Goal: Task Accomplishment & Management: Manage account settings

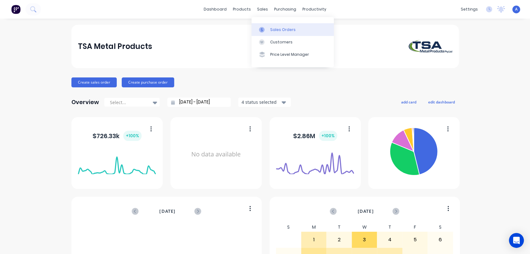
click at [272, 26] on link "Sales Orders" at bounding box center [292, 29] width 82 height 12
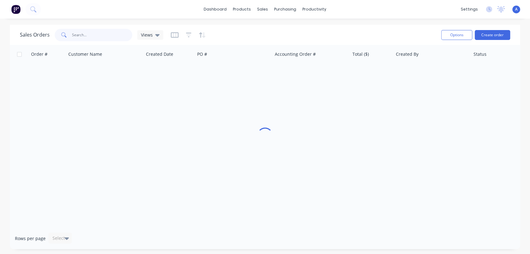
click at [92, 34] on input "text" at bounding box center [102, 35] width 61 height 12
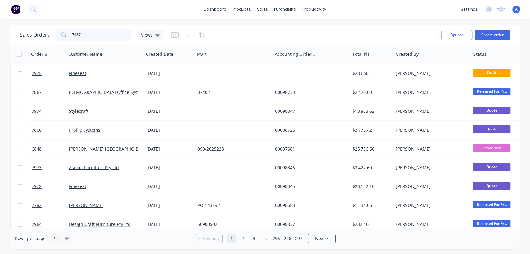
type input "7967"
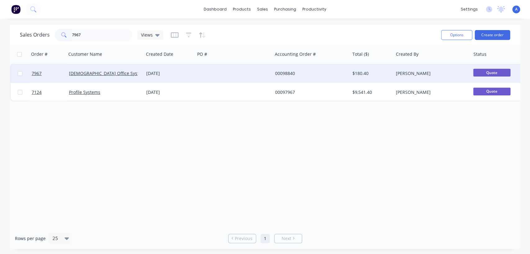
click at [196, 69] on div at bounding box center [233, 73] width 77 height 19
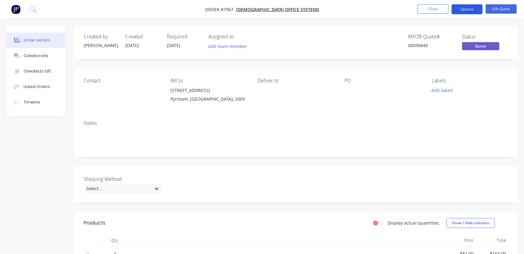
click at [467, 11] on button "Options" at bounding box center [467, 9] width 31 height 10
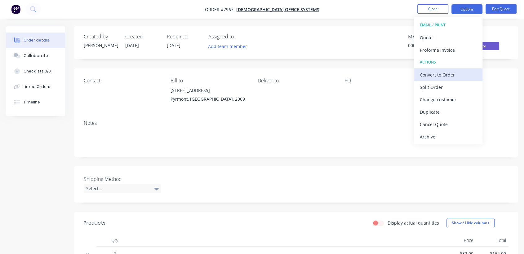
click at [439, 74] on div "Convert to Order" at bounding box center [448, 74] width 57 height 9
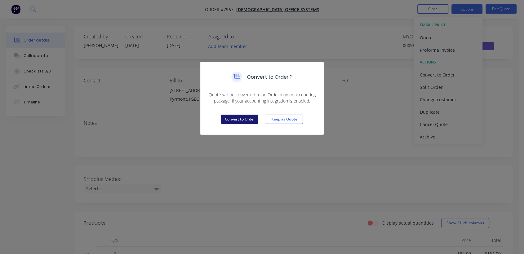
click at [245, 119] on button "Convert to Order" at bounding box center [239, 119] width 37 height 9
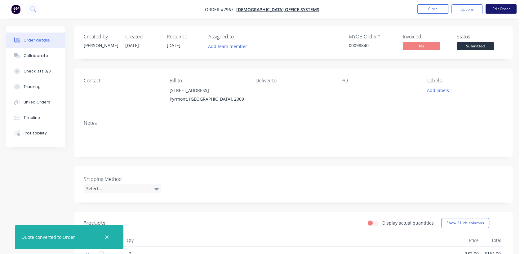
click at [504, 8] on button "Edit Order" at bounding box center [501, 8] width 31 height 9
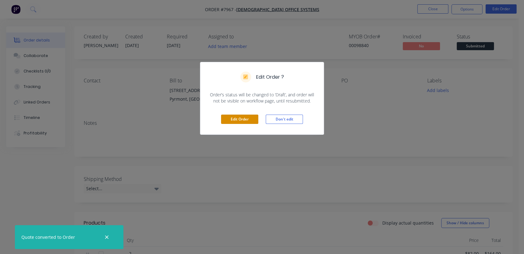
drag, startPoint x: 246, startPoint y: 116, endPoint x: 236, endPoint y: 105, distance: 15.4
click at [246, 116] on button "Edit Order" at bounding box center [239, 119] width 37 height 9
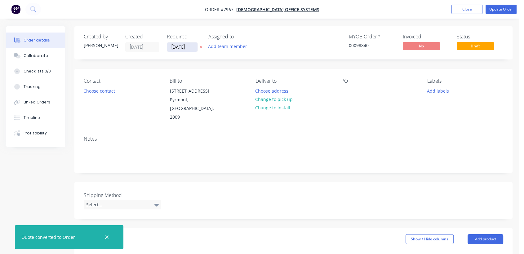
click at [192, 46] on input "[DATE]" at bounding box center [182, 47] width 30 height 9
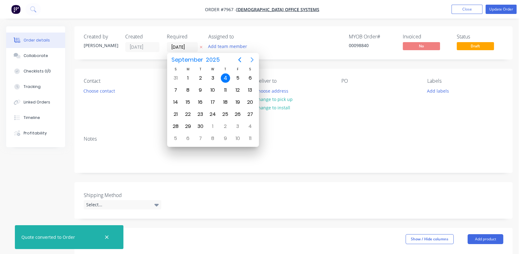
click at [252, 58] on icon "Next page" at bounding box center [252, 59] width 3 height 5
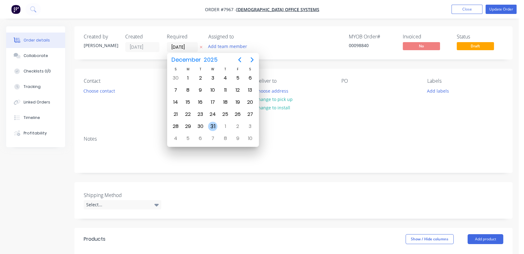
click at [214, 122] on div "31" at bounding box center [212, 126] width 9 height 9
type input "[DATE]"
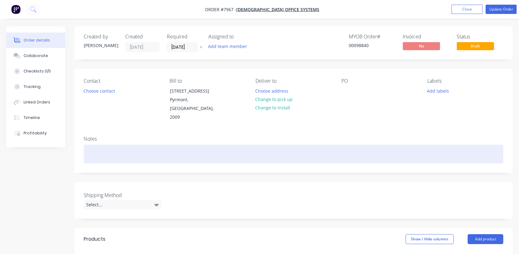
click at [113, 145] on div at bounding box center [294, 154] width 420 height 19
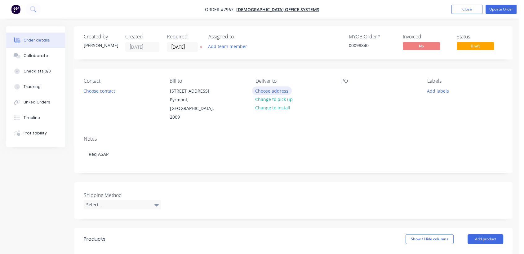
click at [272, 88] on button "Choose address" at bounding box center [272, 91] width 40 height 8
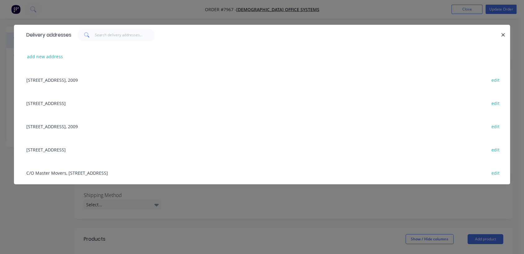
click at [98, 149] on div "[STREET_ADDRESS] edit" at bounding box center [262, 149] width 478 height 23
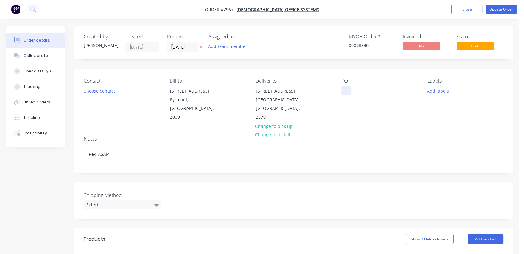
click at [345, 91] on div at bounding box center [347, 91] width 10 height 9
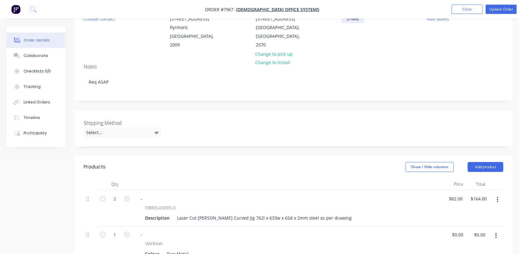
scroll to position [103, 0]
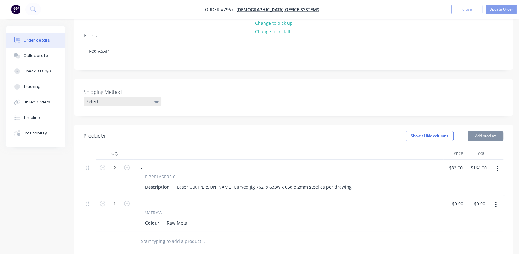
click at [109, 97] on div "Select..." at bounding box center [123, 101] width 78 height 9
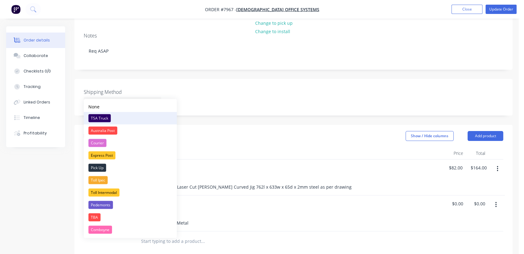
click at [106, 117] on div "TSA Truck" at bounding box center [99, 118] width 22 height 8
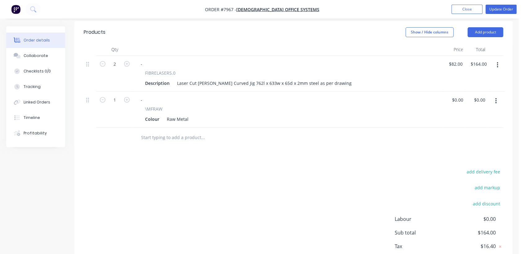
scroll to position [207, 0]
click at [171, 131] on input "text" at bounding box center [203, 137] width 124 height 12
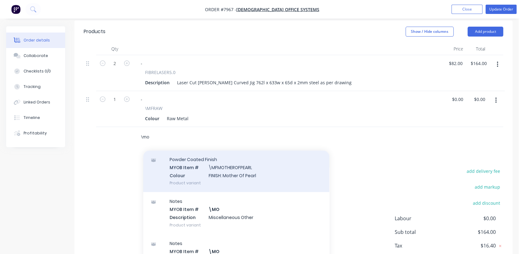
scroll to position [69, 0]
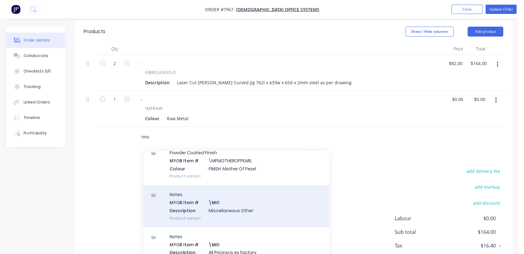
type input "\mo"
click at [224, 195] on div "Notes MYOB Item # \MO Description Miscellaneous Other Product variant" at bounding box center [236, 207] width 186 height 42
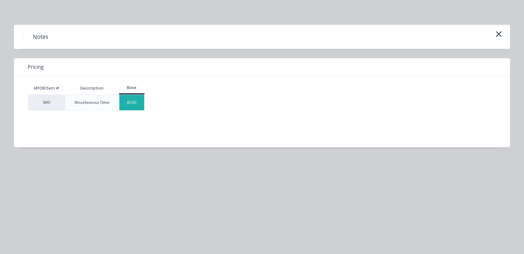
click at [140, 97] on div "$0.00" at bounding box center [131, 103] width 25 height 16
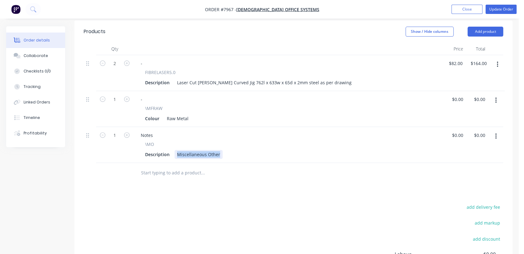
drag, startPoint x: 174, startPoint y: 146, endPoint x: 247, endPoint y: 145, distance: 72.6
click at [247, 150] on div "Description Miscellaneous Other" at bounding box center [287, 154] width 289 height 9
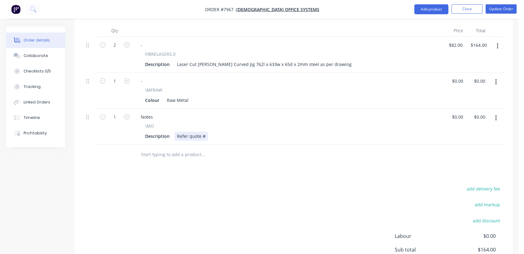
scroll to position [271, 0]
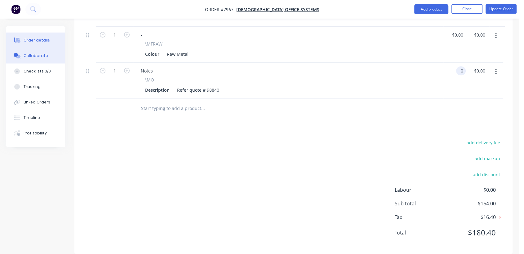
type input "$0.00"
click at [46, 53] on button "Collaborate" at bounding box center [35, 56] width 59 height 16
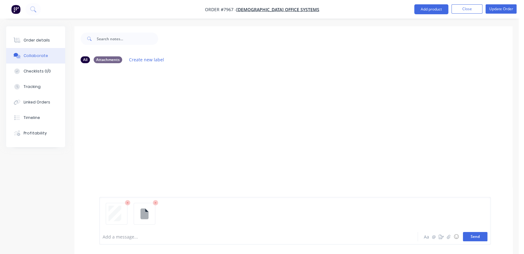
click at [477, 237] on button "Send" at bounding box center [475, 236] width 25 height 9
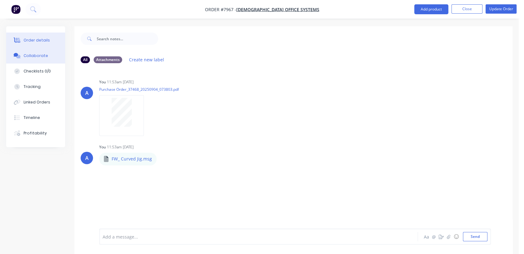
click at [32, 38] on div "Order details" at bounding box center [37, 41] width 26 height 6
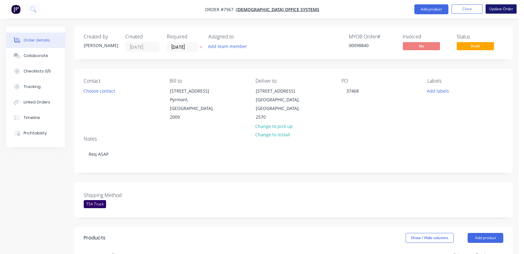
click at [501, 7] on button "Update Order" at bounding box center [501, 8] width 31 height 9
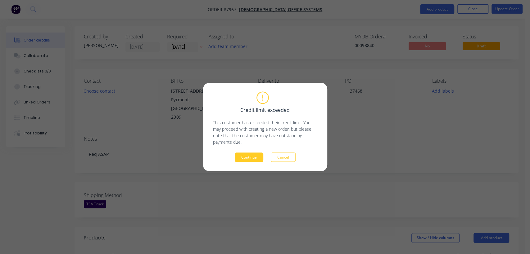
click at [253, 155] on button "Continue" at bounding box center [249, 157] width 29 height 9
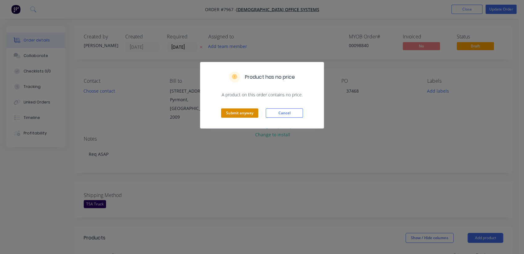
click at [236, 112] on button "Submit anyway" at bounding box center [239, 113] width 37 height 9
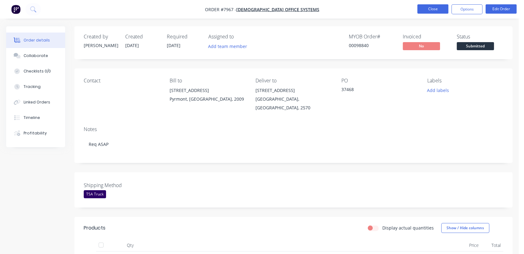
click at [429, 11] on button "Close" at bounding box center [433, 8] width 31 height 9
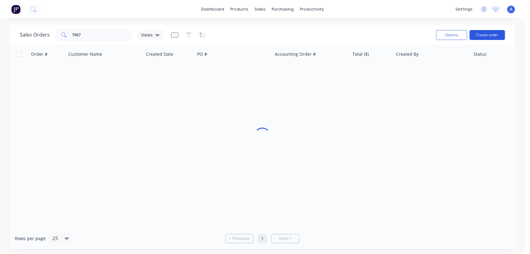
click at [487, 33] on button "Create order" at bounding box center [486, 35] width 35 height 10
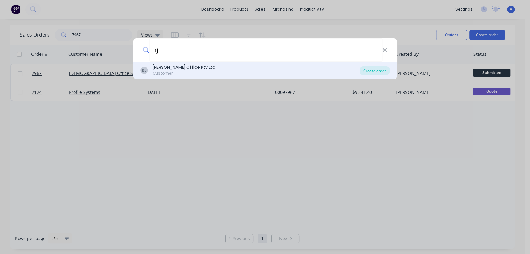
type input "rj"
click at [380, 67] on div "Create order" at bounding box center [374, 70] width 30 height 9
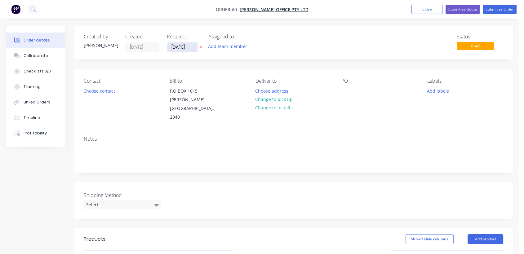
click at [195, 46] on input "[DATE]" at bounding box center [182, 47] width 30 height 9
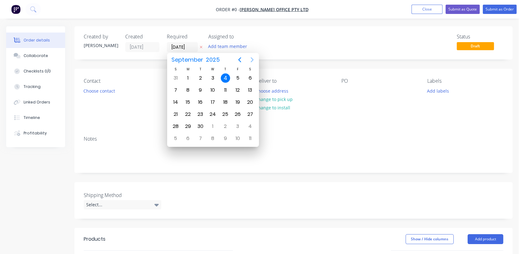
click at [250, 58] on icon "Next page" at bounding box center [252, 59] width 7 height 7
click at [214, 122] on div "31" at bounding box center [212, 126] width 9 height 9
type input "[DATE]"
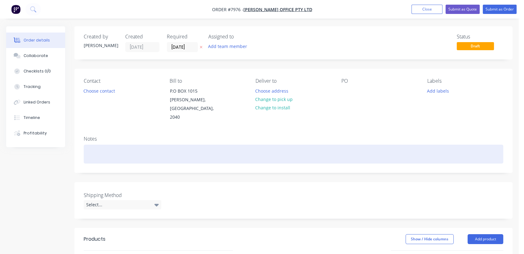
click at [115, 146] on div at bounding box center [294, 154] width 420 height 19
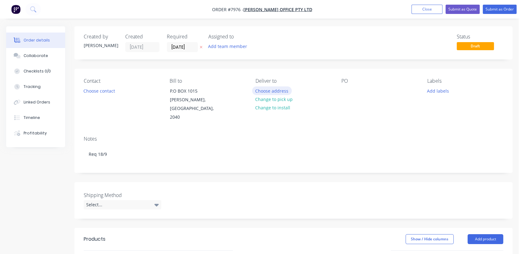
click at [269, 88] on button "Choose address" at bounding box center [272, 91] width 40 height 8
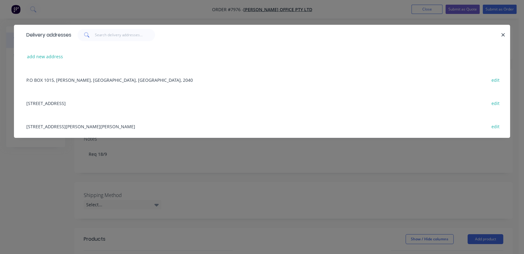
click at [72, 99] on div "[STREET_ADDRESS] edit" at bounding box center [262, 103] width 478 height 23
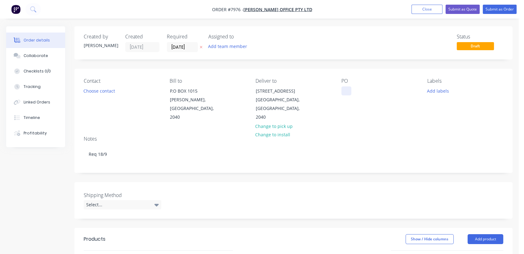
click at [344, 91] on div at bounding box center [347, 91] width 10 height 9
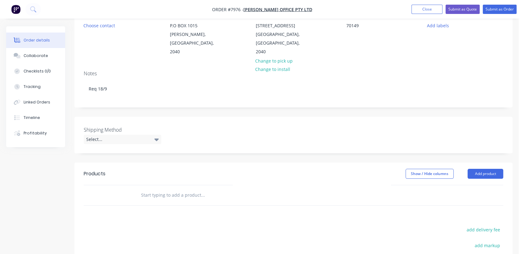
scroll to position [69, 0]
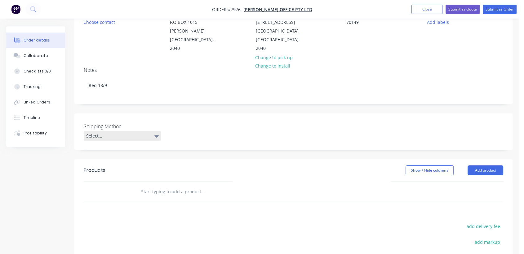
click at [127, 132] on div "Select..." at bounding box center [123, 136] width 78 height 9
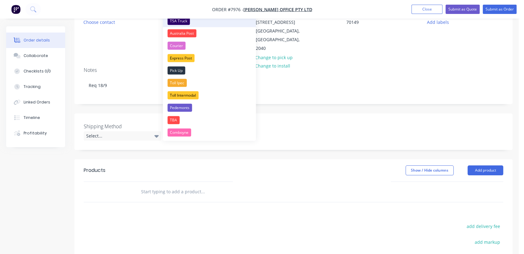
click at [183, 21] on div "TSA Truck" at bounding box center [179, 21] width 22 height 8
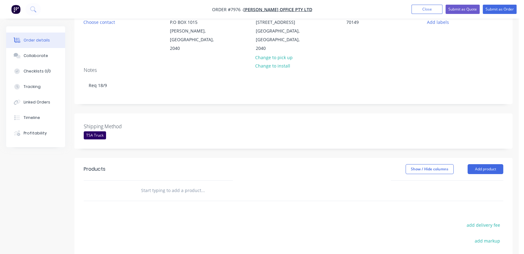
click at [479, 158] on header "Products Show / Hide columns Add product" at bounding box center [293, 169] width 438 height 22
click at [477, 164] on button "Add product" at bounding box center [486, 169] width 36 height 10
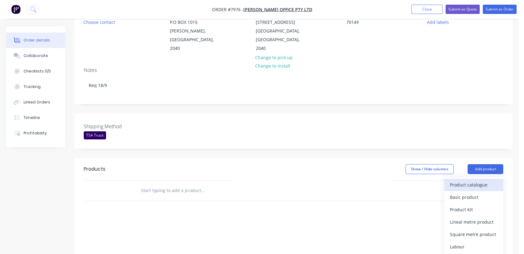
click at [468, 181] on div "Product catalogue" at bounding box center [474, 185] width 48 height 9
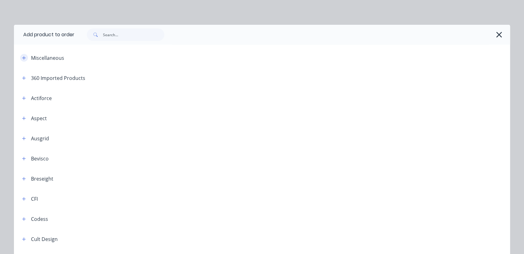
click at [22, 58] on icon "button" at bounding box center [24, 58] width 4 height 4
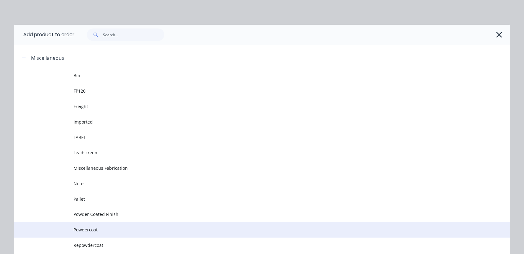
click at [130, 226] on td "Powdercoat" at bounding box center [292, 230] width 437 height 16
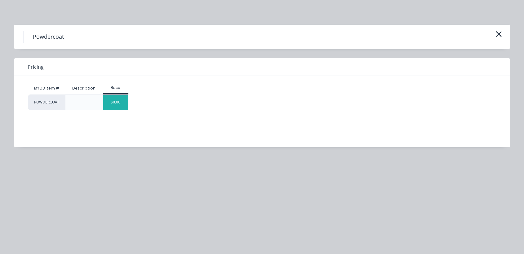
click at [112, 97] on div "$0.00" at bounding box center [115, 102] width 25 height 15
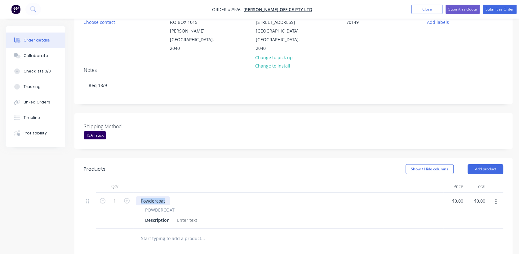
drag, startPoint x: 167, startPoint y: 190, endPoint x: 137, endPoint y: 182, distance: 30.9
click at [137, 182] on div "Qty Price Total 1 Powdercoat POWDERCOAT Description $0.00 $0.00 $0.00 $0.00" at bounding box center [294, 205] width 420 height 48
click at [184, 216] on div at bounding box center [187, 220] width 25 height 9
paste div
click at [127, 198] on icon "button" at bounding box center [127, 201] width 6 height 6
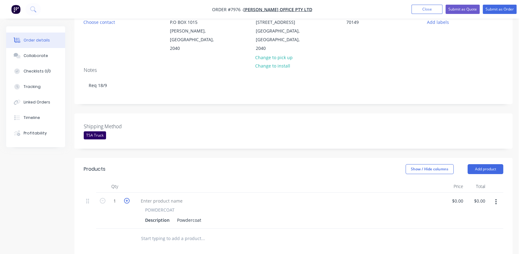
type input "2"
click at [202, 216] on div "Powdercoat" at bounding box center [189, 220] width 29 height 9
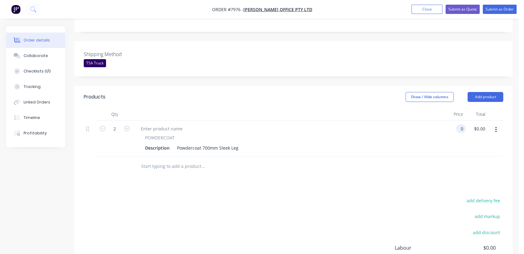
scroll to position [172, 0]
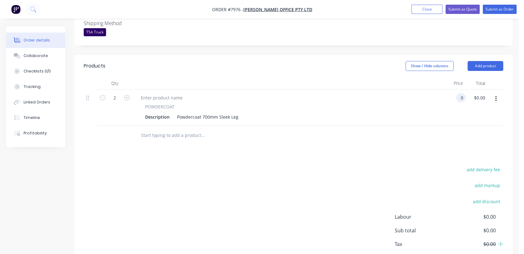
type input "$0.00"
click at [183, 129] on input "text" at bounding box center [203, 135] width 124 height 12
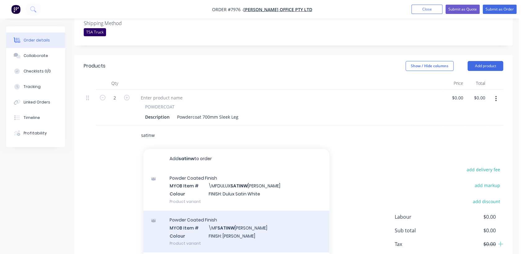
type input "satinw"
click at [249, 224] on div "Powder Coated Finish MYOB Item # \MF SATINW [PERSON_NAME] Colour FINISH: Satin …" at bounding box center [236, 232] width 186 height 42
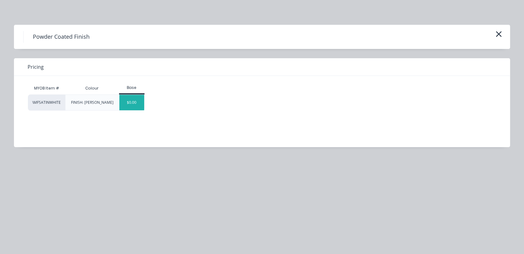
click at [133, 105] on div "$0.00" at bounding box center [131, 103] width 25 height 16
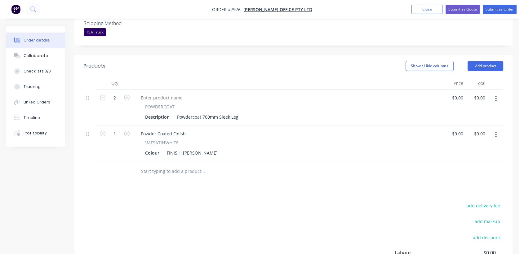
click at [176, 165] on input "text" at bounding box center [203, 171] width 124 height 12
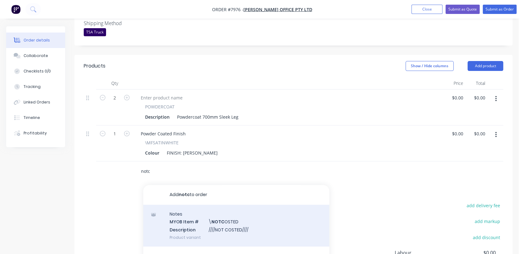
type input "notc"
click at [254, 224] on div "Notes MYOB Item # \ NOTC OSTED Description ////NOT COSTED//// Product variant" at bounding box center [236, 226] width 186 height 42
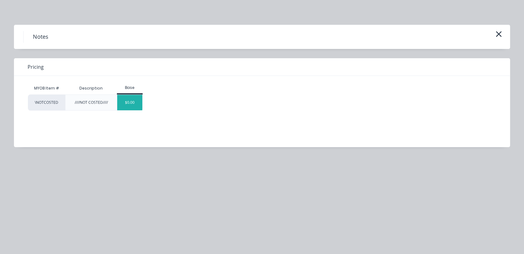
click at [128, 102] on div "$0.00" at bounding box center [129, 103] width 25 height 16
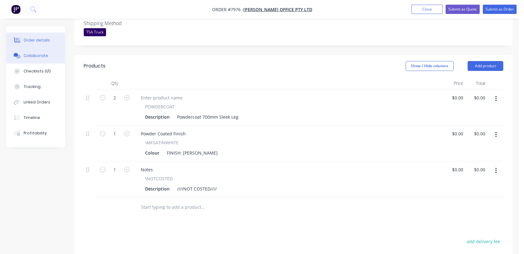
click at [52, 55] on button "Collaborate" at bounding box center [35, 56] width 59 height 16
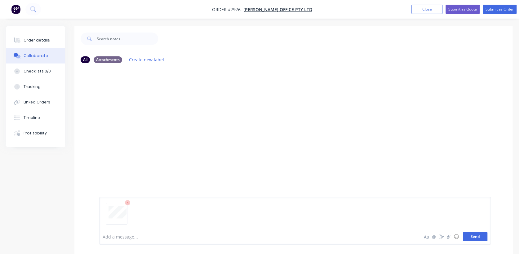
click at [481, 237] on button "Send" at bounding box center [475, 236] width 25 height 9
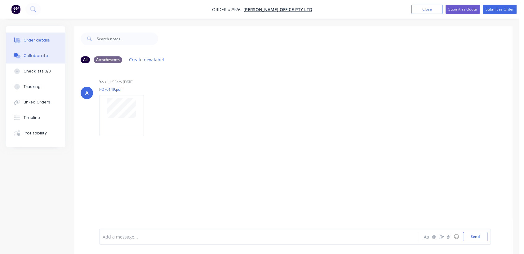
click at [40, 37] on button "Order details" at bounding box center [35, 41] width 59 height 16
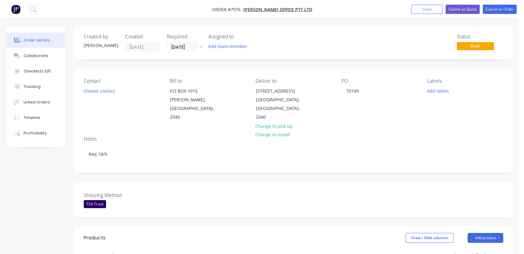
drag, startPoint x: 494, startPoint y: 3, endPoint x: 491, endPoint y: 15, distance: 12.7
click at [493, 9] on nav "Order #7976 - [PERSON_NAME] Office Pty Ltd Add product Close Submit as Quote Su…" at bounding box center [262, 9] width 524 height 19
click at [493, 10] on button "Submit as Order" at bounding box center [500, 9] width 34 height 9
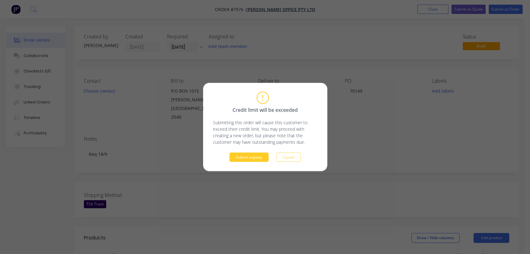
click at [250, 157] on button "Submit anyway" at bounding box center [248, 157] width 39 height 9
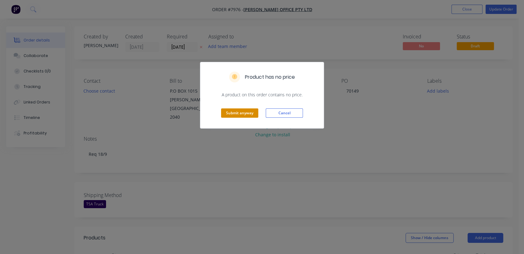
click at [249, 115] on button "Submit anyway" at bounding box center [239, 113] width 37 height 9
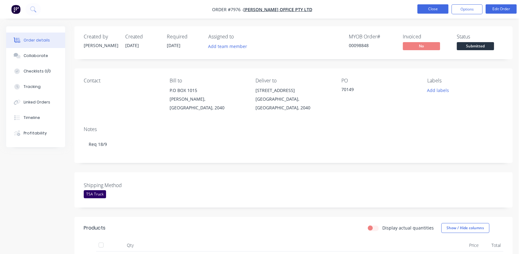
click at [433, 5] on button "Close" at bounding box center [433, 8] width 31 height 9
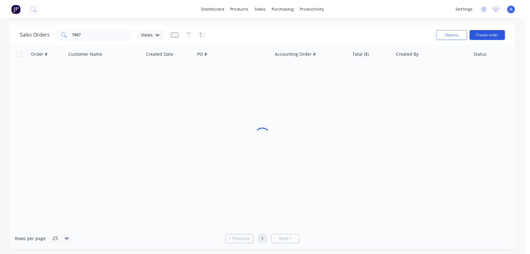
click at [492, 33] on button "Create order" at bounding box center [486, 35] width 35 height 10
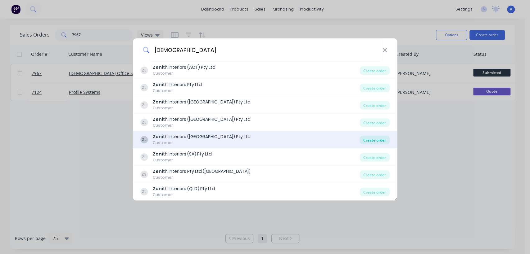
type input "[DEMOGRAPHIC_DATA]"
click at [370, 138] on div "Create order" at bounding box center [374, 140] width 30 height 9
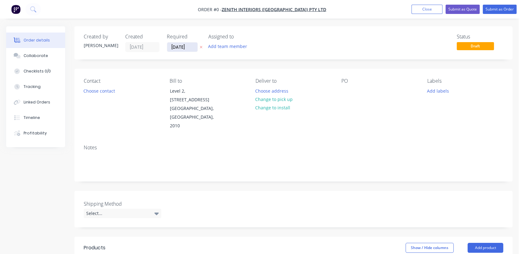
click at [195, 44] on input "[DATE]" at bounding box center [182, 47] width 30 height 9
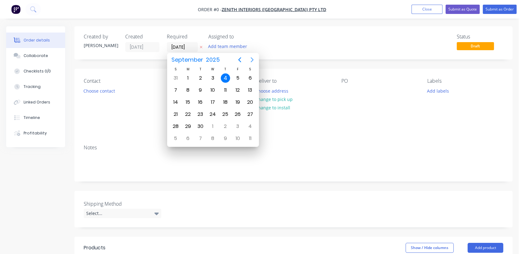
click at [250, 58] on icon "Next page" at bounding box center [252, 59] width 7 height 7
click at [211, 121] on div "31" at bounding box center [213, 127] width 12 height 12
type input "[DATE]"
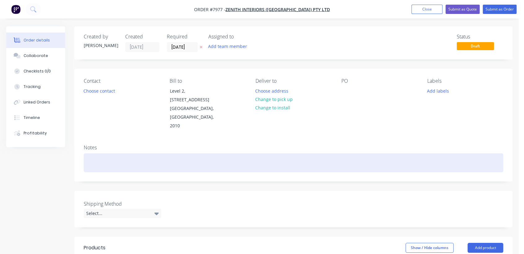
click at [110, 154] on div at bounding box center [294, 163] width 420 height 19
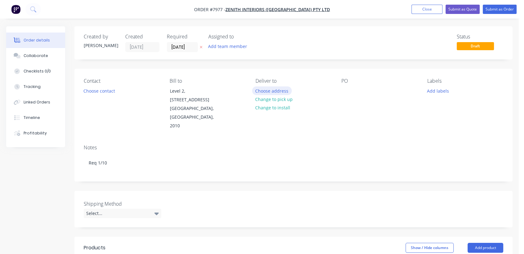
click at [274, 88] on button "Choose address" at bounding box center [272, 91] width 40 height 8
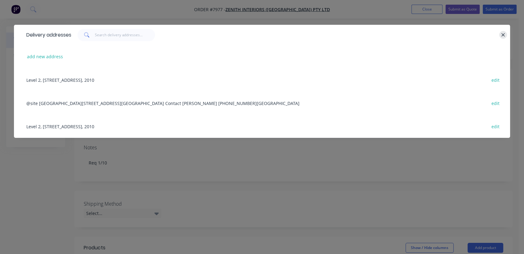
click at [501, 34] on icon "button" at bounding box center [503, 35] width 4 height 6
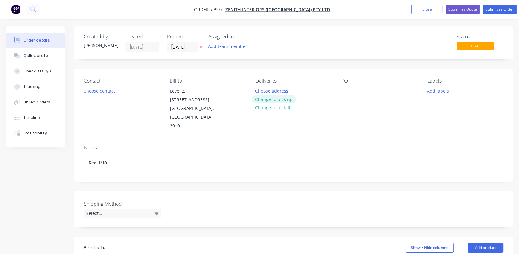
click at [269, 99] on button "Change to pick up" at bounding box center [274, 99] width 44 height 8
click at [347, 87] on div at bounding box center [347, 91] width 10 height 9
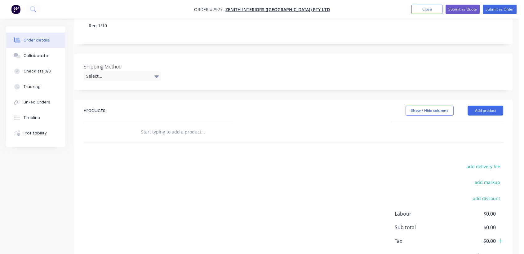
scroll to position [138, 0]
click at [109, 71] on div "Select..." at bounding box center [123, 75] width 78 height 9
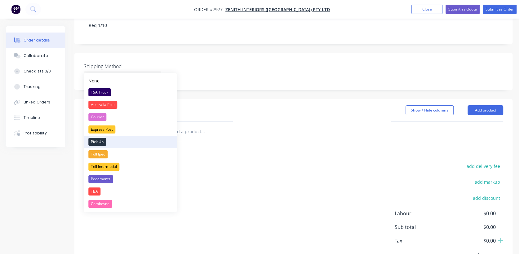
click at [97, 141] on div "Pick Up" at bounding box center [97, 142] width 18 height 8
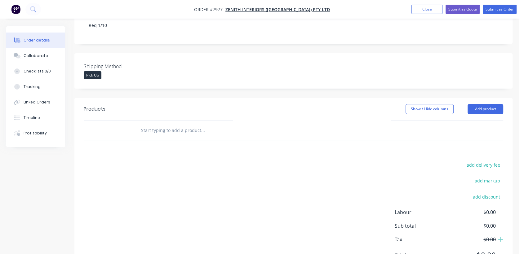
click at [191, 124] on input "text" at bounding box center [203, 130] width 124 height 12
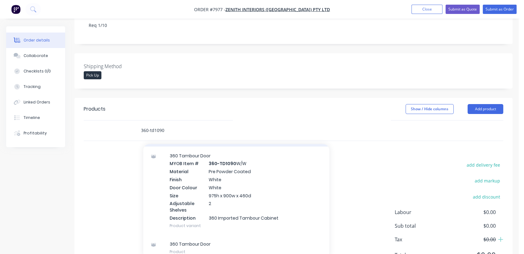
scroll to position [285, 0]
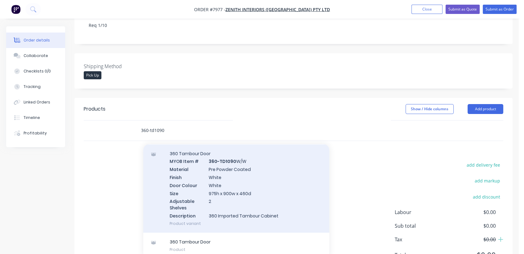
type input "360-td1090"
click at [257, 188] on div "360 Tambour Door MYOB Item # 360-TD1090 W/W Material Pre Powder Coated Finish W…" at bounding box center [236, 189] width 186 height 88
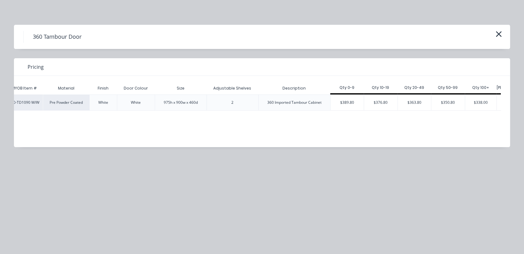
scroll to position [0, 47]
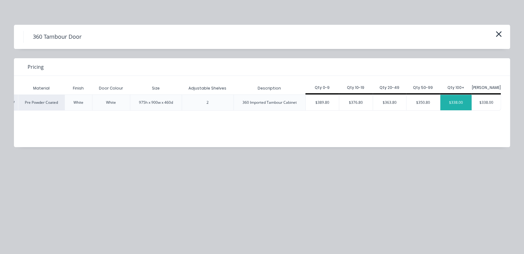
click at [457, 101] on div "$338.00" at bounding box center [456, 103] width 31 height 16
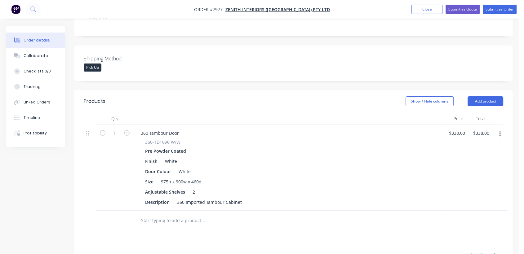
scroll to position [138, 0]
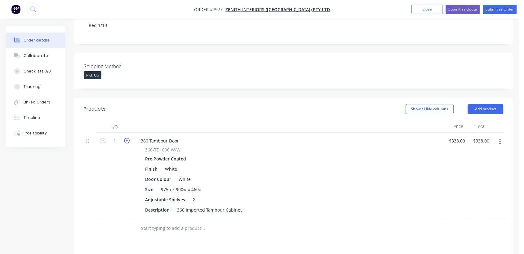
click at [125, 138] on icon "button" at bounding box center [127, 141] width 6 height 6
type input "2"
type input "$676.00"
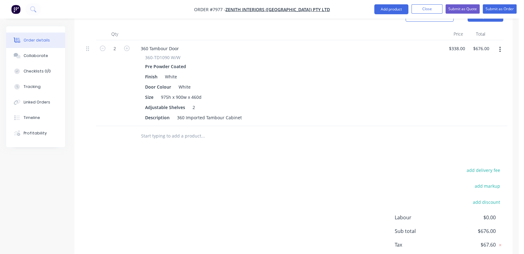
scroll to position [241, 0]
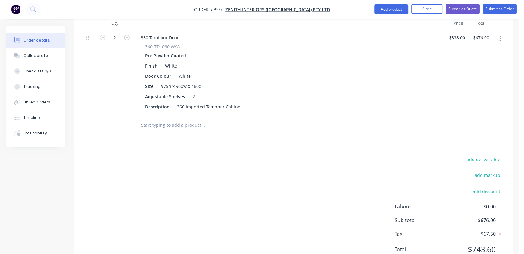
click at [159, 119] on input "text" at bounding box center [203, 125] width 124 height 12
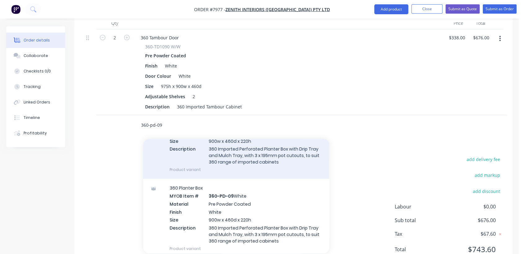
scroll to position [172, 0]
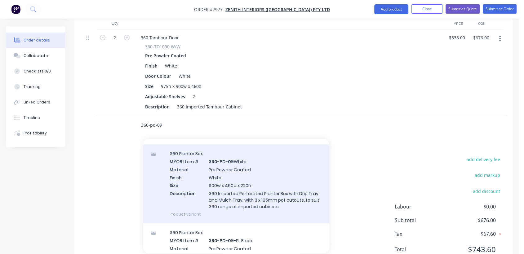
type input "360-pd-09"
click at [246, 187] on div "360 Planter Box MYOB Item # 360-PD-09 White Material Pre Powder Coated Finish W…" at bounding box center [236, 184] width 186 height 79
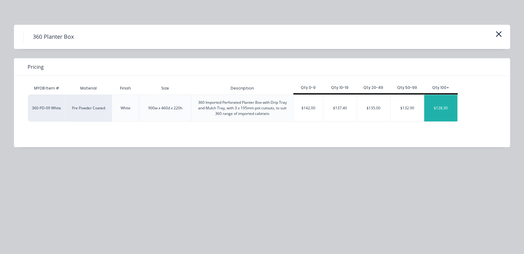
click at [444, 106] on div "$128.30" at bounding box center [440, 108] width 33 height 27
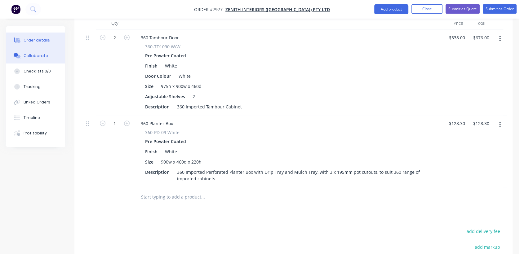
click at [43, 56] on div "Collaborate" at bounding box center [36, 56] width 25 height 6
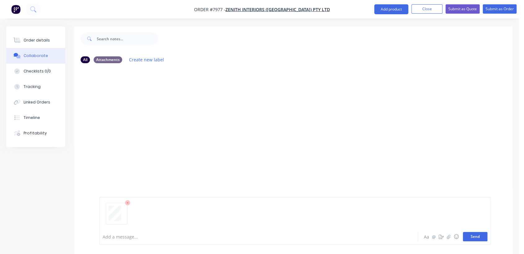
click at [481, 235] on button "Send" at bounding box center [475, 236] width 25 height 9
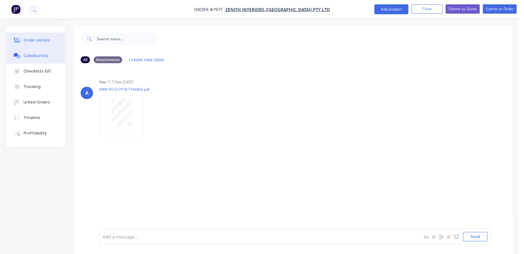
click at [29, 39] on div "Order details" at bounding box center [37, 41] width 26 height 6
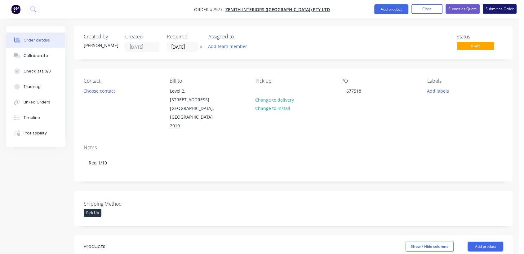
click at [508, 6] on button "Submit as Order" at bounding box center [500, 8] width 34 height 9
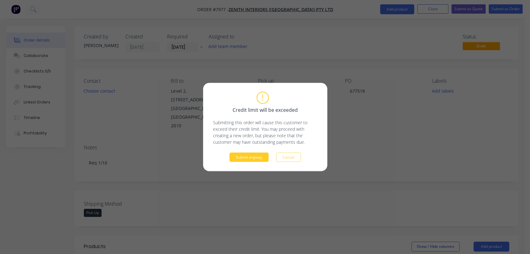
click at [254, 159] on button "Submit anyway" at bounding box center [248, 157] width 39 height 9
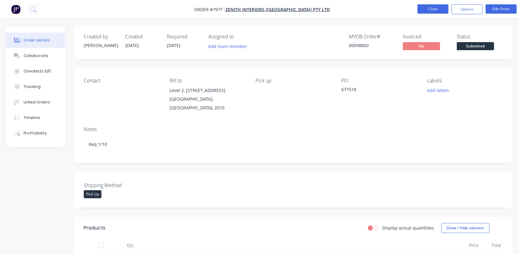
click at [440, 9] on button "Close" at bounding box center [433, 8] width 31 height 9
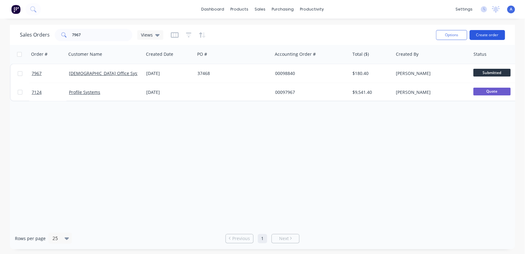
click at [493, 33] on button "Create order" at bounding box center [486, 35] width 35 height 10
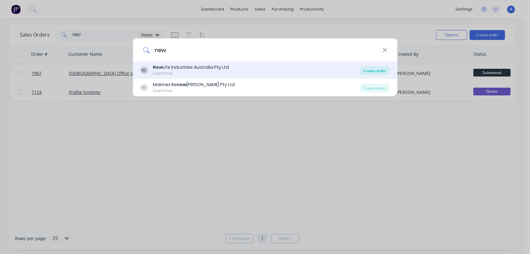
type input "new"
click at [370, 71] on div "Create order" at bounding box center [374, 70] width 30 height 9
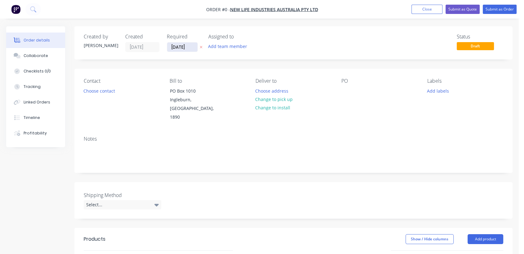
click at [194, 43] on input "[DATE]" at bounding box center [182, 47] width 30 height 9
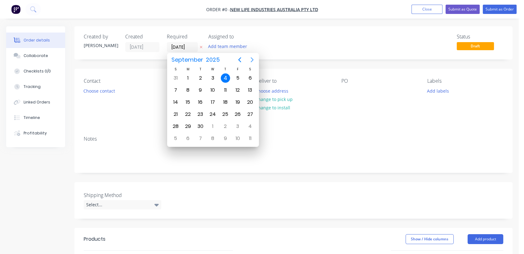
click at [253, 58] on icon "Next page" at bounding box center [252, 59] width 7 height 7
click at [211, 123] on div "31" at bounding box center [212, 126] width 9 height 9
type input "[DATE]"
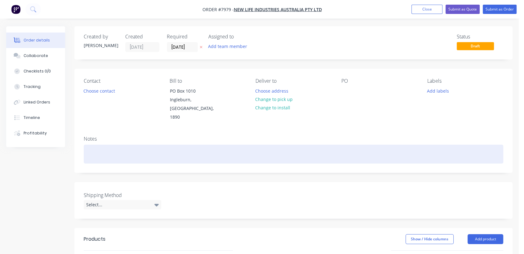
drag, startPoint x: 104, startPoint y: 146, endPoint x: 163, endPoint y: 136, distance: 60.2
click at [104, 146] on div at bounding box center [294, 154] width 420 height 19
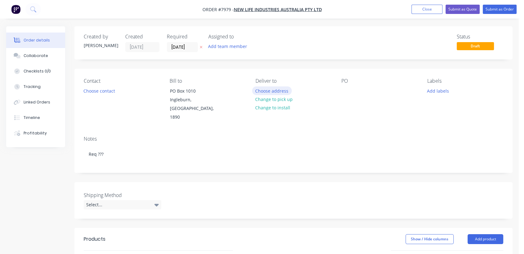
click at [285, 89] on button "Choose address" at bounding box center [272, 91] width 40 height 8
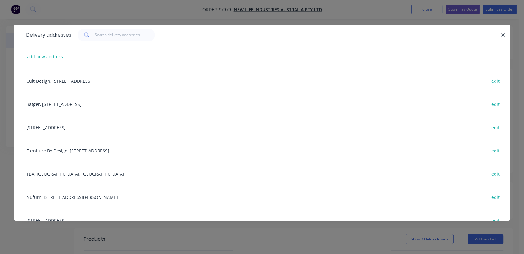
scroll to position [103, 0]
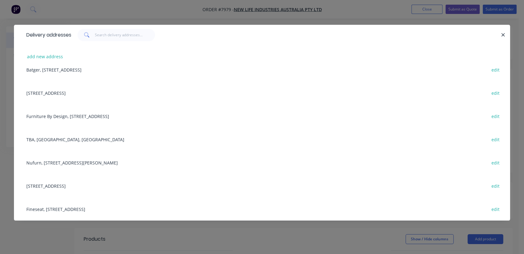
click at [81, 210] on div "Fineseat, [STREET_ADDRESS] edit" at bounding box center [262, 209] width 478 height 23
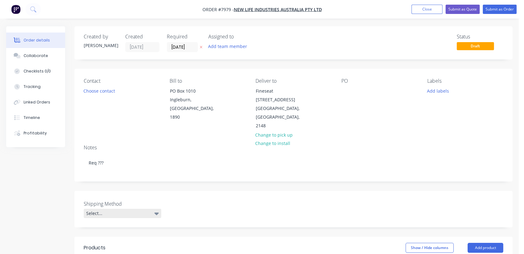
click at [119, 209] on div "Select..." at bounding box center [123, 213] width 78 height 9
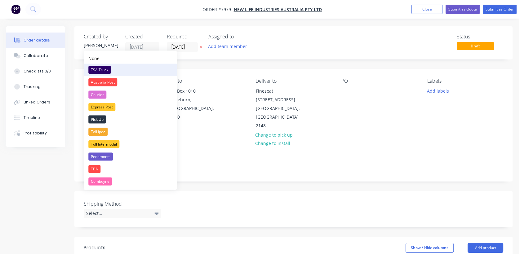
click at [106, 68] on div "TSA Truck" at bounding box center [99, 70] width 22 height 8
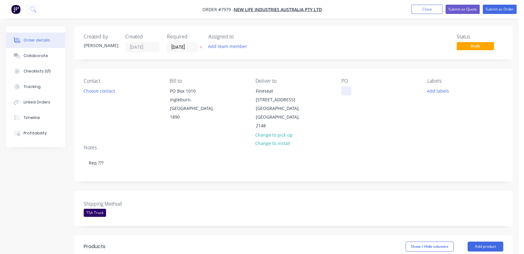
click at [346, 92] on div at bounding box center [347, 91] width 10 height 9
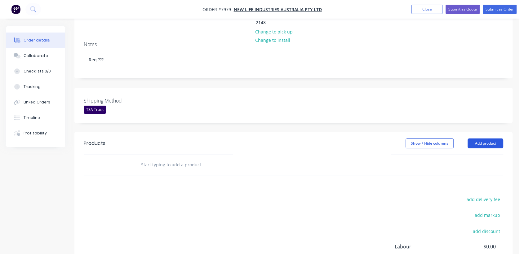
click at [489, 139] on button "Add product" at bounding box center [486, 144] width 36 height 10
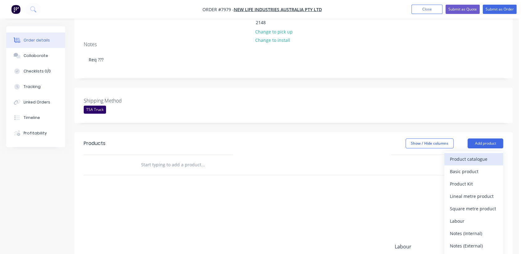
click at [479, 155] on div "Product catalogue" at bounding box center [474, 159] width 48 height 9
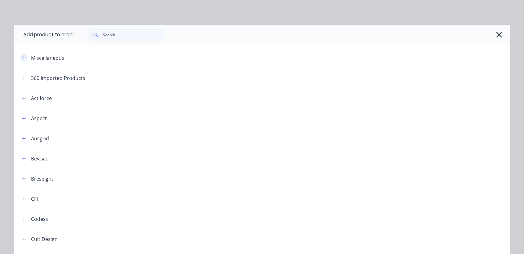
click at [21, 55] on button "button" at bounding box center [24, 58] width 8 height 8
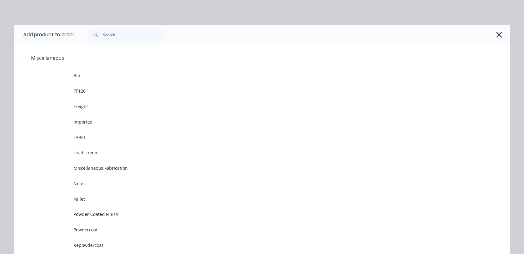
drag, startPoint x: 88, startPoint y: 229, endPoint x: 107, endPoint y: 210, distance: 27.0
click at [89, 228] on span "Powdercoat" at bounding box center [248, 230] width 349 height 7
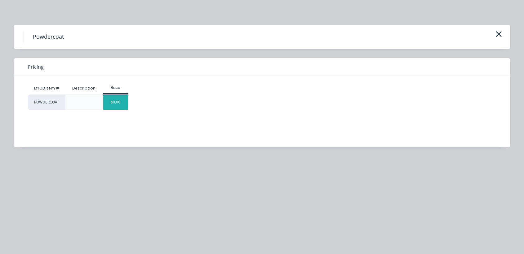
click at [114, 100] on div "$0.00" at bounding box center [115, 102] width 25 height 15
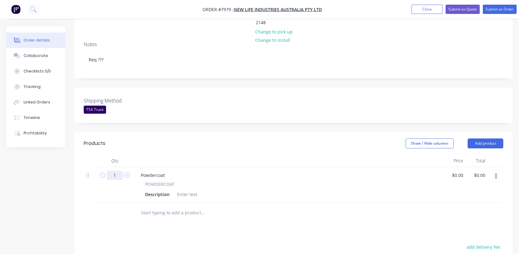
click at [120, 171] on input "1" at bounding box center [115, 175] width 16 height 9
type input "26"
click at [186, 190] on div at bounding box center [187, 194] width 25 height 9
paste div
drag, startPoint x: 167, startPoint y: 157, endPoint x: 122, endPoint y: 143, distance: 47.5
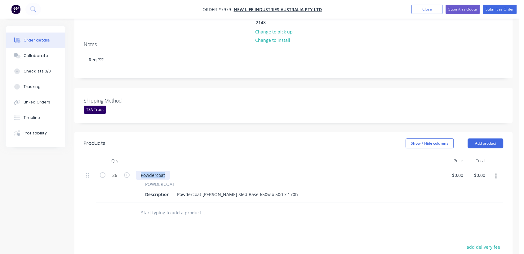
click at [124, 155] on div "Qty Price Total 26 Powdercoat POWDERCOAT Description Powdercoat [PERSON_NAME] S…" at bounding box center [294, 179] width 420 height 48
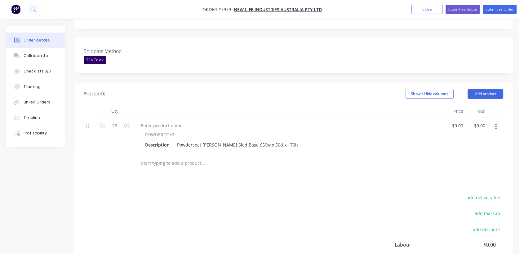
scroll to position [172, 0]
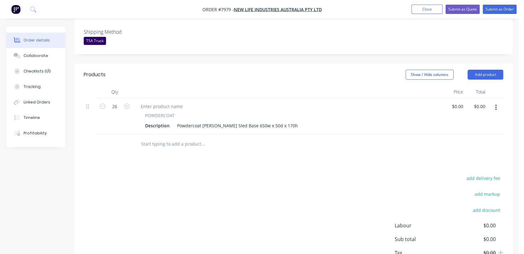
click at [150, 138] on input "text" at bounding box center [203, 144] width 124 height 12
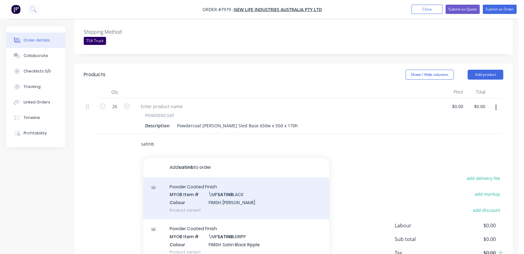
type input "satinb"
click at [214, 181] on div "Powder Coated Finish MYOB Item # \MF SATINB LACK Colour FINISH: Satin Black Pro…" at bounding box center [236, 199] width 186 height 42
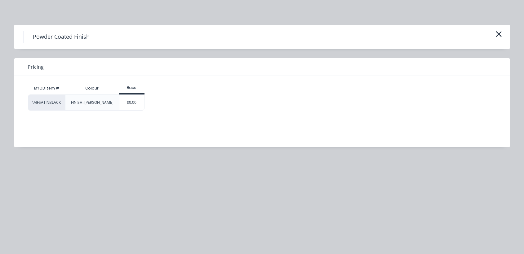
click at [141, 107] on div "$0.00" at bounding box center [131, 103] width 25 height 16
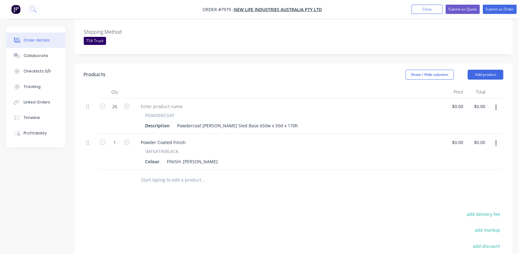
click at [181, 174] on input "text" at bounding box center [203, 180] width 124 height 12
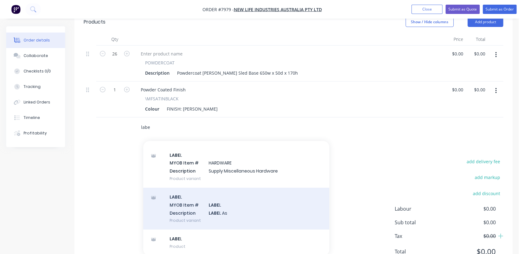
scroll to position [235, 0]
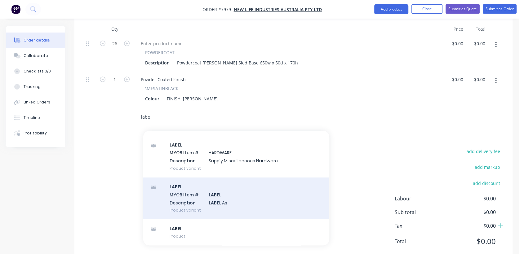
type input "labe"
click at [218, 182] on div "LABE L MYOB Item # LABE L Description LABE L As Product variant" at bounding box center [236, 199] width 186 height 42
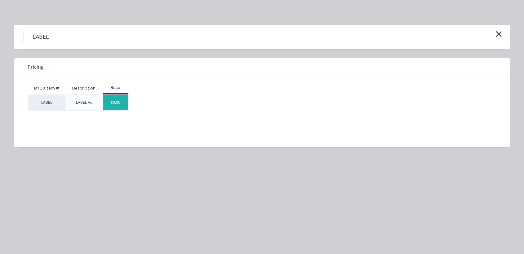
click at [125, 97] on div "$0.00" at bounding box center [115, 103] width 25 height 16
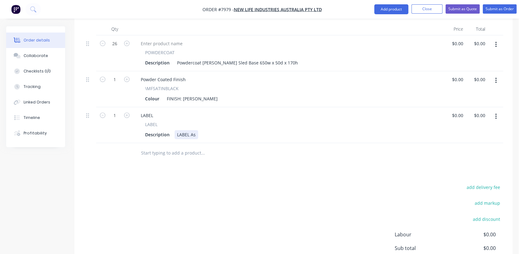
click at [199, 130] on div "Description LABEL As" at bounding box center [287, 134] width 289 height 9
type input "$0.00"
click at [184, 147] on input "text" at bounding box center [203, 153] width 124 height 12
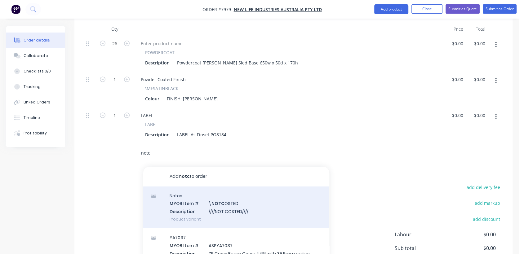
type input "notc"
click at [238, 193] on div "Notes MYOB Item # \ NOTC OSTED Description ////NOT COSTED//// Product variant" at bounding box center [236, 208] width 186 height 42
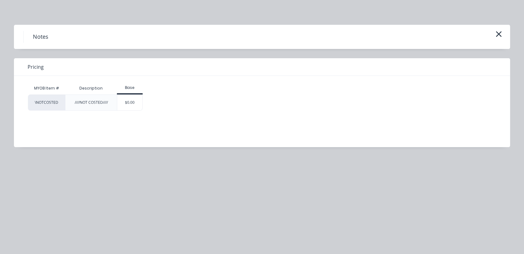
drag, startPoint x: 136, startPoint y: 103, endPoint x: 97, endPoint y: 92, distance: 40.6
click at [135, 102] on div "$0.00" at bounding box center [129, 103] width 25 height 16
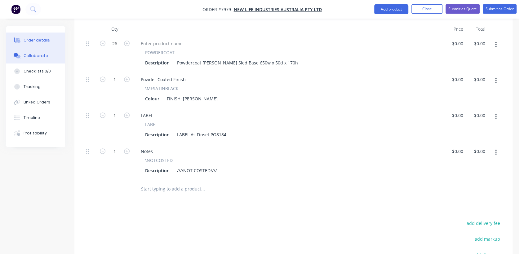
click at [36, 56] on div "Collaborate" at bounding box center [36, 56] width 25 height 6
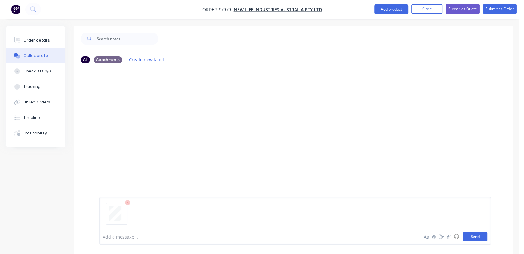
click at [484, 235] on button "Send" at bounding box center [475, 236] width 25 height 9
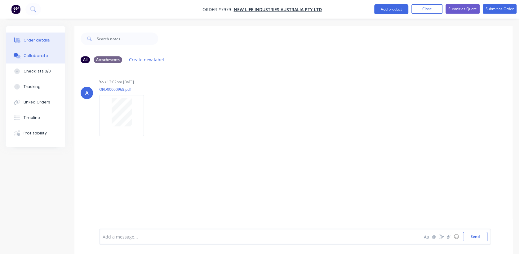
click at [40, 40] on div "Order details" at bounding box center [37, 41] width 26 height 6
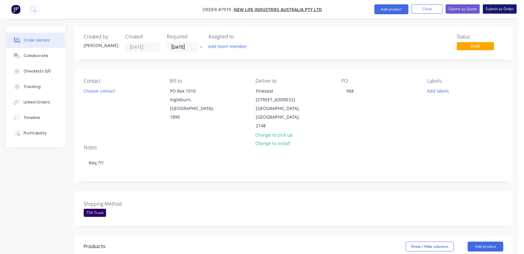
click at [495, 8] on button "Submit as Order" at bounding box center [500, 8] width 34 height 9
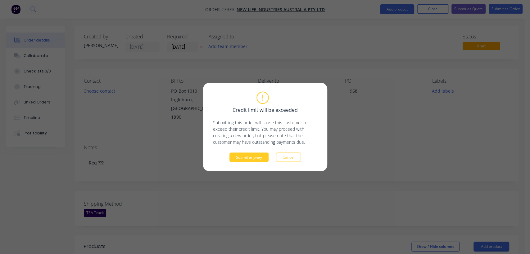
click at [245, 153] on button "Submit anyway" at bounding box center [248, 157] width 39 height 9
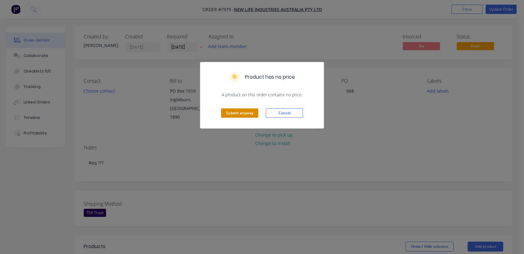
click at [246, 115] on button "Submit anyway" at bounding box center [239, 113] width 37 height 9
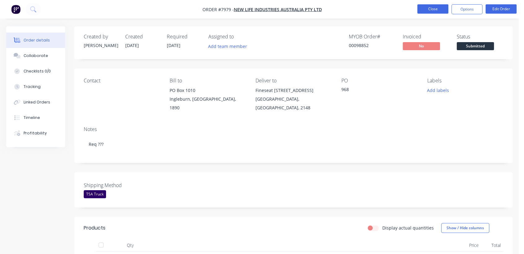
click at [426, 5] on button "Close" at bounding box center [433, 8] width 31 height 9
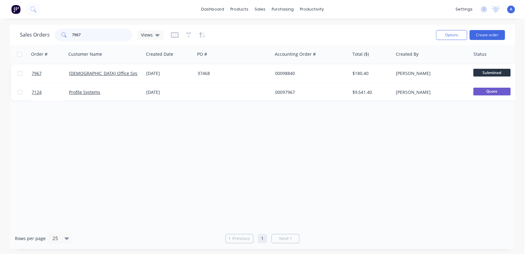
drag, startPoint x: 83, startPoint y: 33, endPoint x: 57, endPoint y: 34, distance: 25.8
click at [57, 34] on div "7967" at bounding box center [94, 35] width 78 height 12
type input "132475"
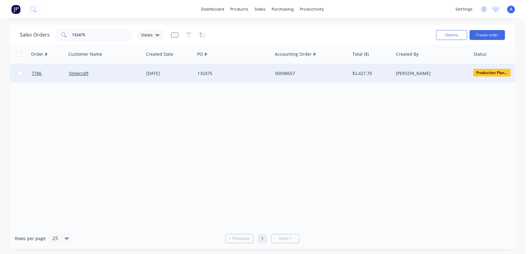
click at [216, 70] on div "132475" at bounding box center [233, 73] width 77 height 19
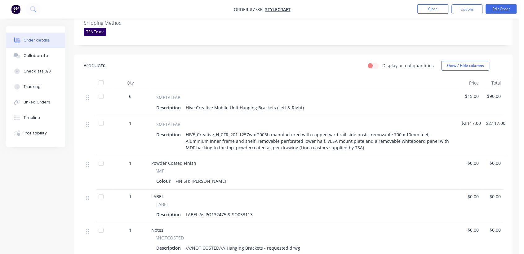
scroll to position [172, 0]
click at [36, 58] on div "Collaborate" at bounding box center [36, 56] width 25 height 6
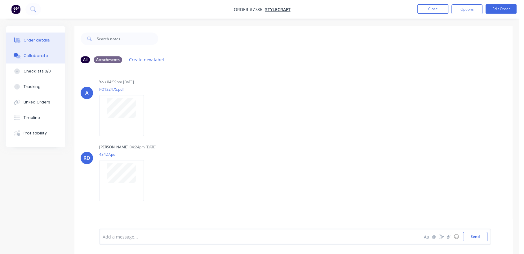
click at [33, 38] on div "Order details" at bounding box center [37, 41] width 26 height 6
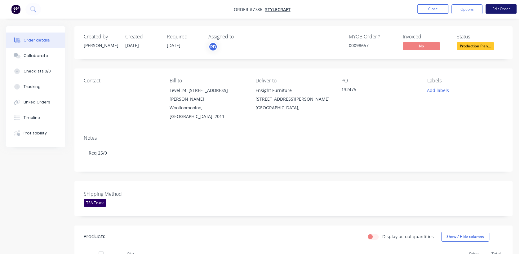
click at [498, 6] on button "Edit Order" at bounding box center [501, 8] width 31 height 9
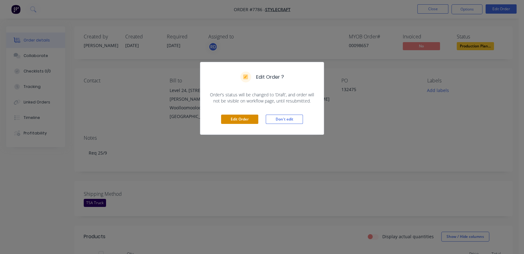
click at [240, 115] on button "Edit Order" at bounding box center [239, 119] width 37 height 9
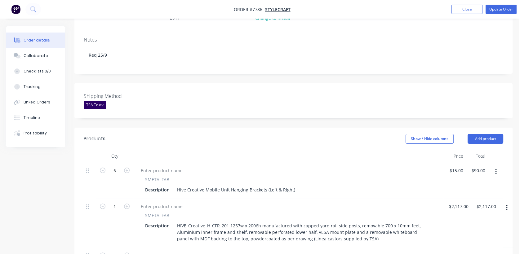
scroll to position [138, 0]
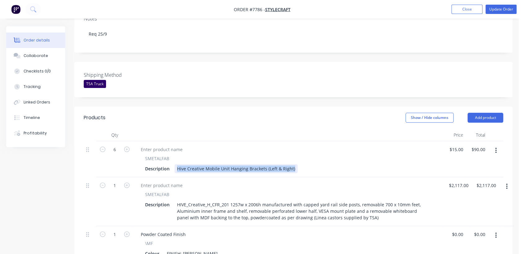
drag, startPoint x: 294, startPoint y: 143, endPoint x: 176, endPoint y: 137, distance: 117.5
click at [176, 155] on div "SMETALFAB Description Hive Creative Mobile Unit Hanging Brackets (Left & Right)" at bounding box center [288, 164] width 305 height 18
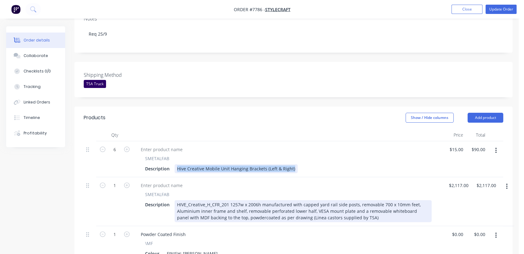
paste div
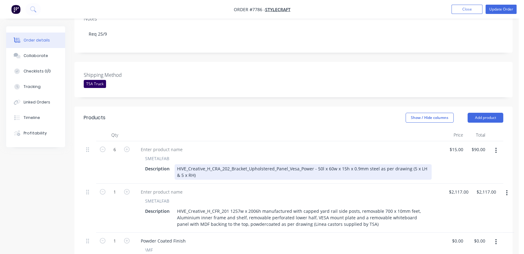
click at [411, 164] on div "HIVE_Creative_H_CRA_202_Bracket_Upholstered_Panel_Vesa_Power - 50l x 60w x 15h …" at bounding box center [303, 172] width 257 height 16
click at [179, 164] on div "HIVE_Creative_H_CRA_202_Bracket_Upholstered_Panel_Vesa_Power - 50l x 60w x 15h …" at bounding box center [303, 172] width 257 height 16
click at [206, 164] on div "HIVE_Creative_H_CRA_202_Bracket_Upholstered_Panel_Vesa_Power - 50l x 60w x 15h …" at bounding box center [303, 172] width 257 height 16
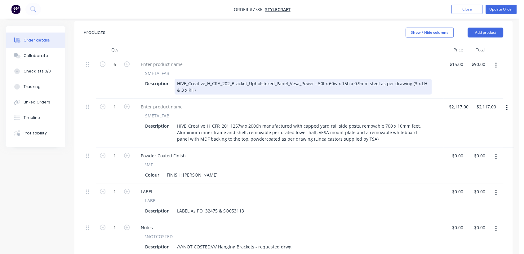
scroll to position [207, 0]
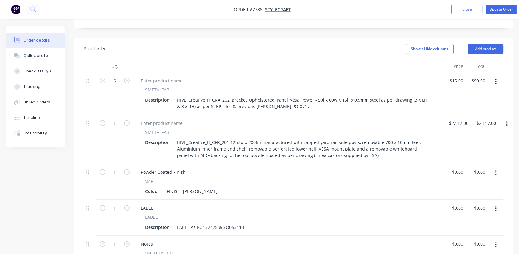
type input "15"
click at [48, 55] on button "Collaborate" at bounding box center [35, 56] width 59 height 16
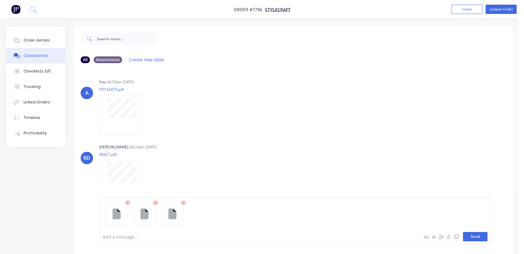
click at [483, 236] on button "Send" at bounding box center [475, 236] width 25 height 9
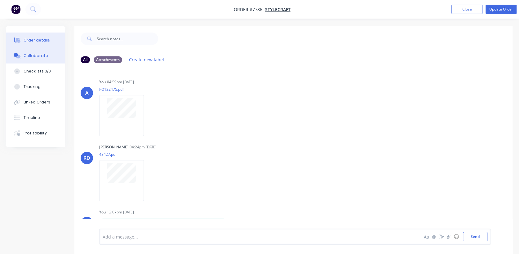
click at [42, 40] on div "Order details" at bounding box center [37, 41] width 26 height 6
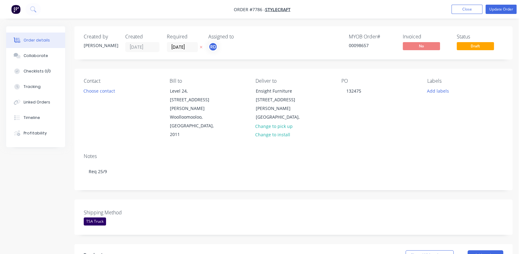
type input "$15.00"
type input "$90.00"
type input "$2,117.00"
click at [501, 8] on button "Update Order" at bounding box center [501, 9] width 31 height 9
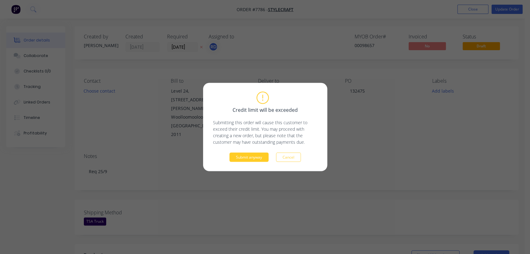
click at [256, 155] on button "Submit anyway" at bounding box center [248, 157] width 39 height 9
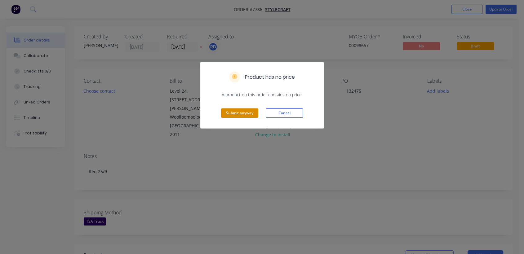
click at [245, 112] on button "Submit anyway" at bounding box center [239, 113] width 37 height 9
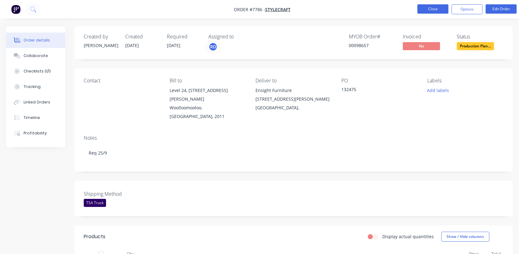
click at [429, 5] on button "Close" at bounding box center [433, 8] width 31 height 9
